Goal: Task Accomplishment & Management: Complete application form

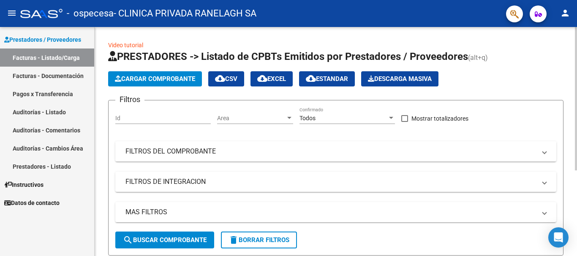
click at [174, 85] on button "Cargar Comprobante" at bounding box center [155, 78] width 94 height 15
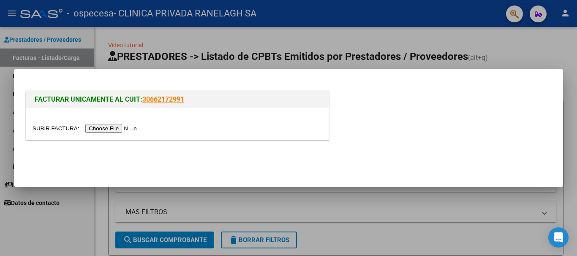
click at [133, 130] on input "file" at bounding box center [86, 128] width 107 height 9
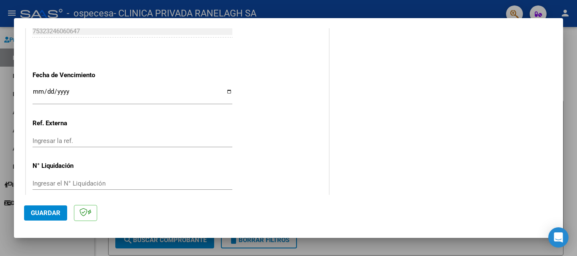
scroll to position [476, 0]
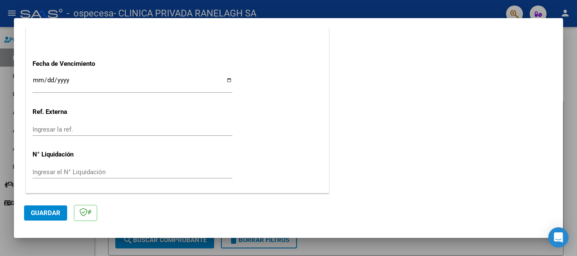
click at [79, 124] on div "Ingresar la ref." at bounding box center [133, 129] width 200 height 13
click at [82, 80] on input "Ingresar la fecha" at bounding box center [133, 84] width 200 height 14
type input "[DATE]"
click at [61, 131] on input "Ingresar la ref." at bounding box center [133, 130] width 200 height 8
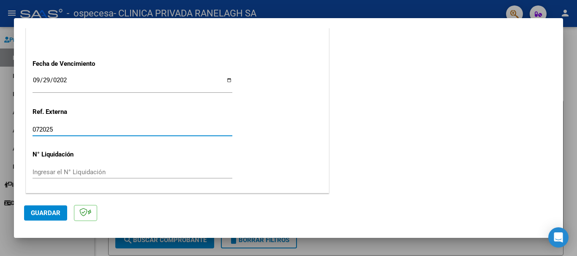
type input "072025"
click at [53, 215] on span "Guardar" at bounding box center [46, 214] width 30 height 8
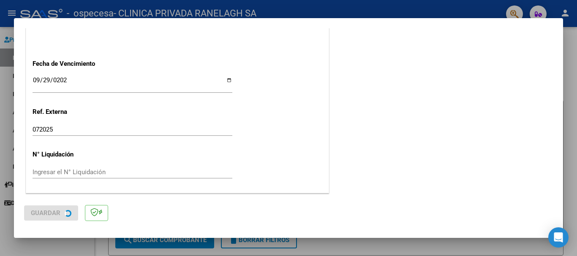
scroll to position [0, 0]
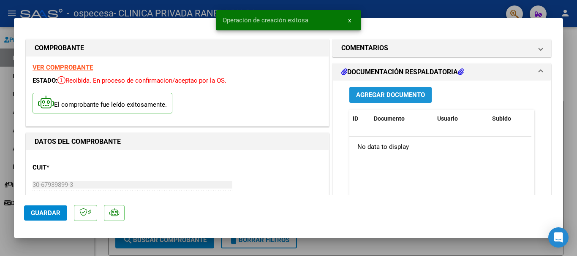
click at [411, 98] on span "Agregar Documento" at bounding box center [390, 96] width 69 height 8
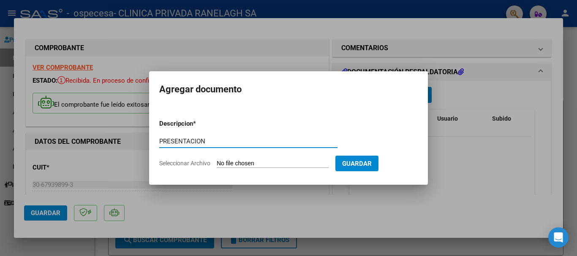
type input "PRESENTACION"
click at [281, 163] on input "Seleccionar Archivo" at bounding box center [273, 164] width 112 height 8
type input "C:\fakepath\PRESENTACION.pdf"
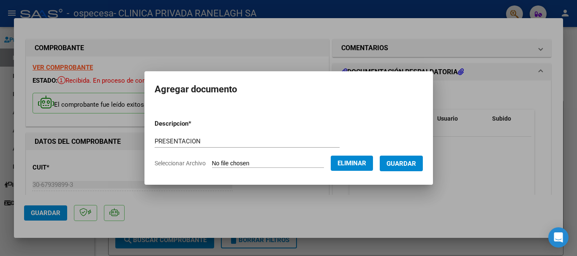
click at [414, 165] on span "Guardar" at bounding box center [402, 164] width 30 height 8
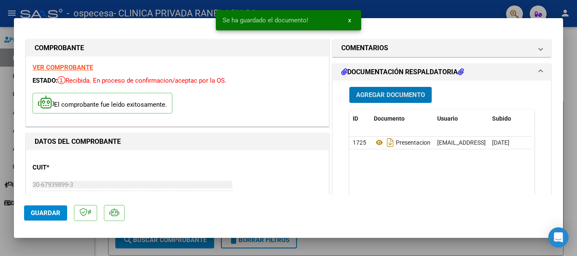
click at [382, 94] on span "Agregar Documento" at bounding box center [390, 96] width 69 height 8
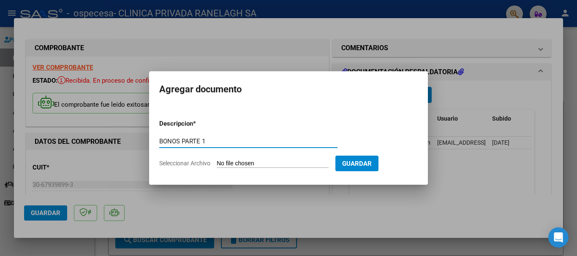
type input "BONOS PARTE 1"
click at [273, 164] on input "Seleccionar Archivo" at bounding box center [273, 164] width 112 height 8
type input "C:\fakepath\BONOS PARTE 1.pdf"
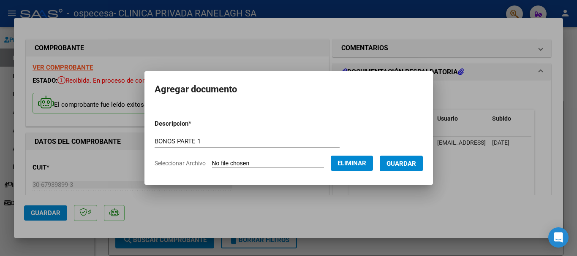
click at [410, 163] on span "Guardar" at bounding box center [402, 164] width 30 height 8
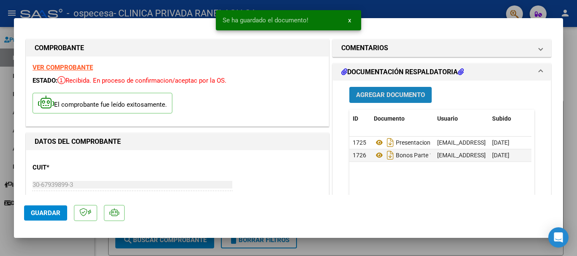
click at [410, 92] on span "Agregar Documento" at bounding box center [390, 96] width 69 height 8
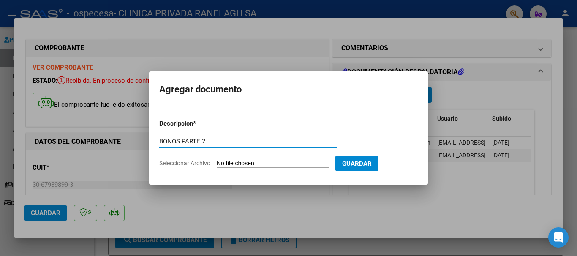
type input "BONOS PARTE 2"
click at [246, 164] on input "Seleccionar Archivo" at bounding box center [273, 164] width 112 height 8
type input "C:\fakepath\BONOS PARTE 2.pdf"
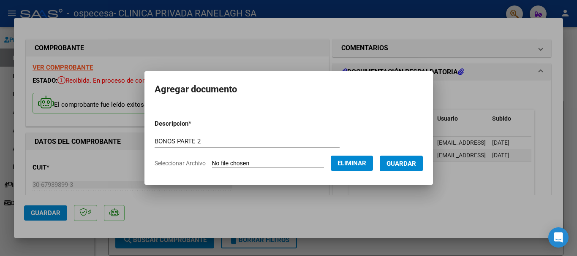
click at [406, 158] on button "Guardar" at bounding box center [401, 164] width 43 height 16
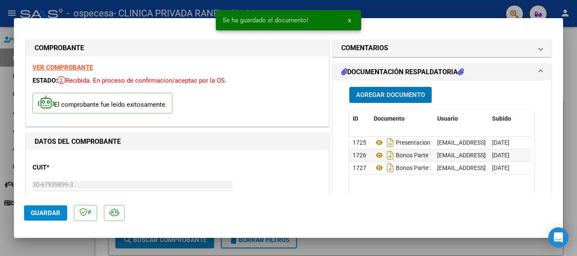
click at [390, 97] on span "Agregar Documento" at bounding box center [390, 96] width 69 height 8
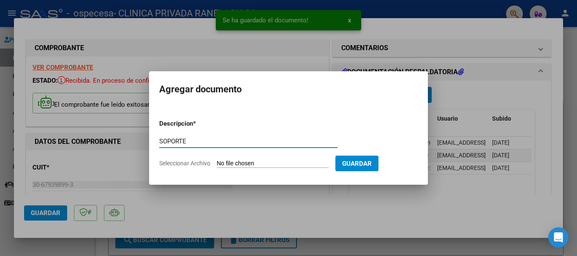
type input "SOPORTE"
click at [240, 164] on input "Seleccionar Archivo" at bounding box center [273, 164] width 112 height 8
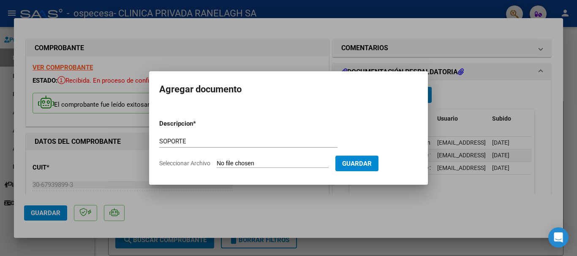
type input "C:\fakepath\soporte.xls"
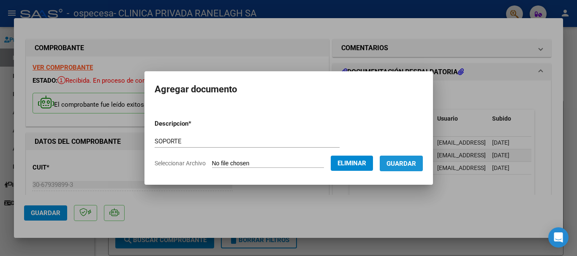
click at [416, 163] on span "Guardar" at bounding box center [402, 164] width 30 height 8
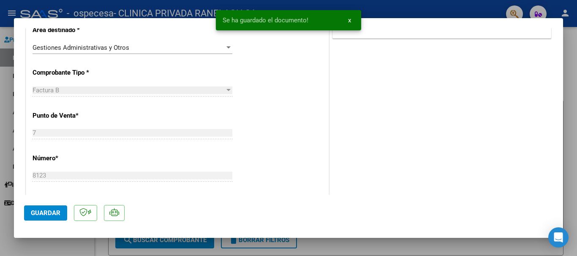
scroll to position [296, 0]
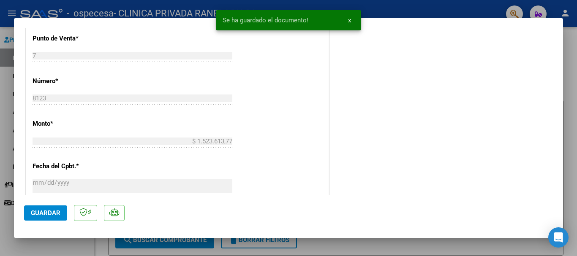
click at [52, 215] on span "Guardar" at bounding box center [46, 214] width 30 height 8
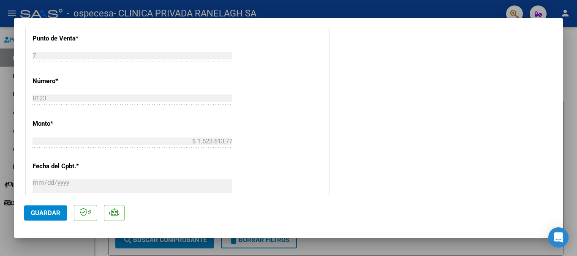
click at [493, 9] on div at bounding box center [288, 128] width 577 height 256
type input "$ 0,00"
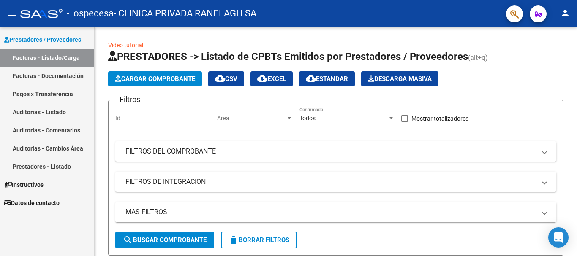
click at [16, 16] on mat-icon "menu" at bounding box center [12, 13] width 10 height 10
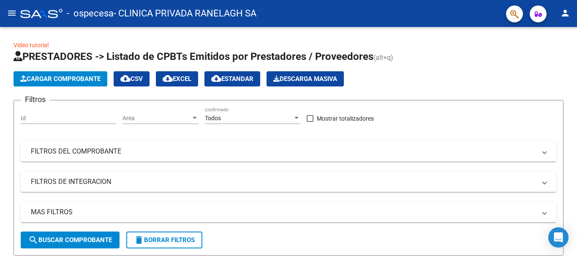
click at [16, 16] on mat-icon "menu" at bounding box center [12, 13] width 10 height 10
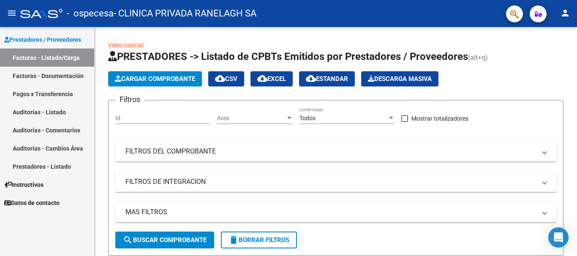
click at [563, 14] on mat-icon "person" at bounding box center [565, 13] width 10 height 10
click at [300, 17] on div at bounding box center [288, 128] width 577 height 256
click at [28, 40] on span "Prestadores / Proveedores" at bounding box center [42, 39] width 77 height 9
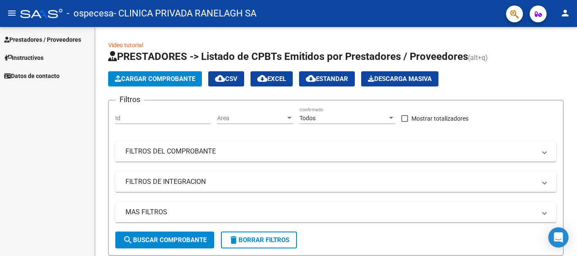
click at [38, 58] on span "Instructivos" at bounding box center [23, 57] width 39 height 9
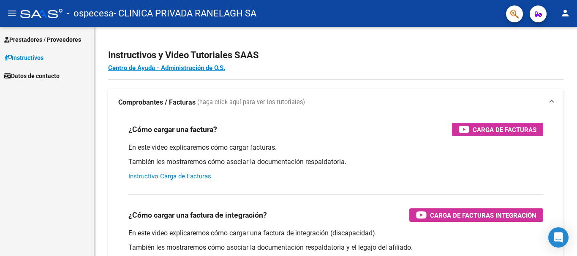
click at [564, 14] on mat-icon "person" at bounding box center [565, 13] width 10 height 10
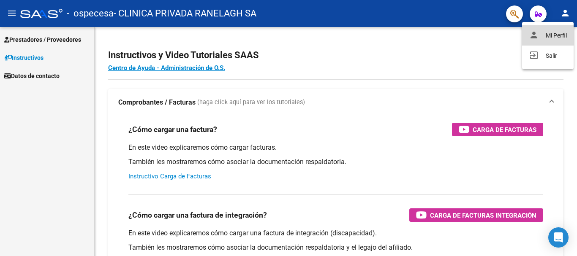
click at [559, 39] on button "person Mi Perfil" at bounding box center [548, 35] width 52 height 20
